Goal: Task Accomplishment & Management: Manage account settings

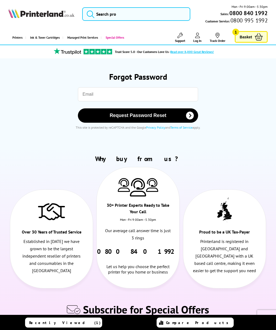
click at [102, 91] on input "email" at bounding box center [138, 94] width 120 height 14
click at [97, 91] on input "email" at bounding box center [138, 94] width 120 height 14
type input "gary.coltman@btconnect.com"
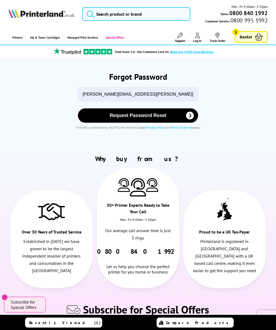
click at [149, 115] on span "Request Password Reset" at bounding box center [138, 116] width 106 height 6
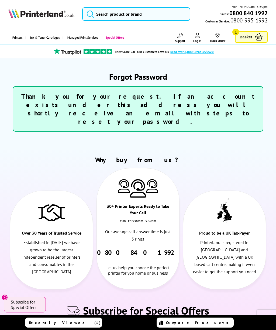
click at [199, 35] on icon at bounding box center [197, 35] width 5 height 5
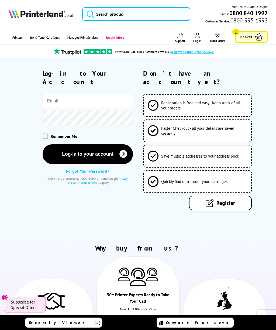
click at [97, 144] on button "Log-in to your account" at bounding box center [88, 154] width 91 height 20
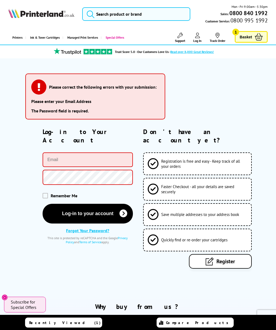
click at [102, 152] on input "email" at bounding box center [88, 159] width 91 height 15
type input "[PERSON_NAME].[PERSON_NAME]@b"
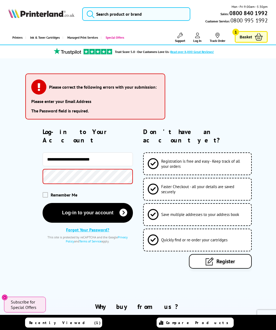
type input "**********"
